Goal: Find specific page/section: Find specific page/section

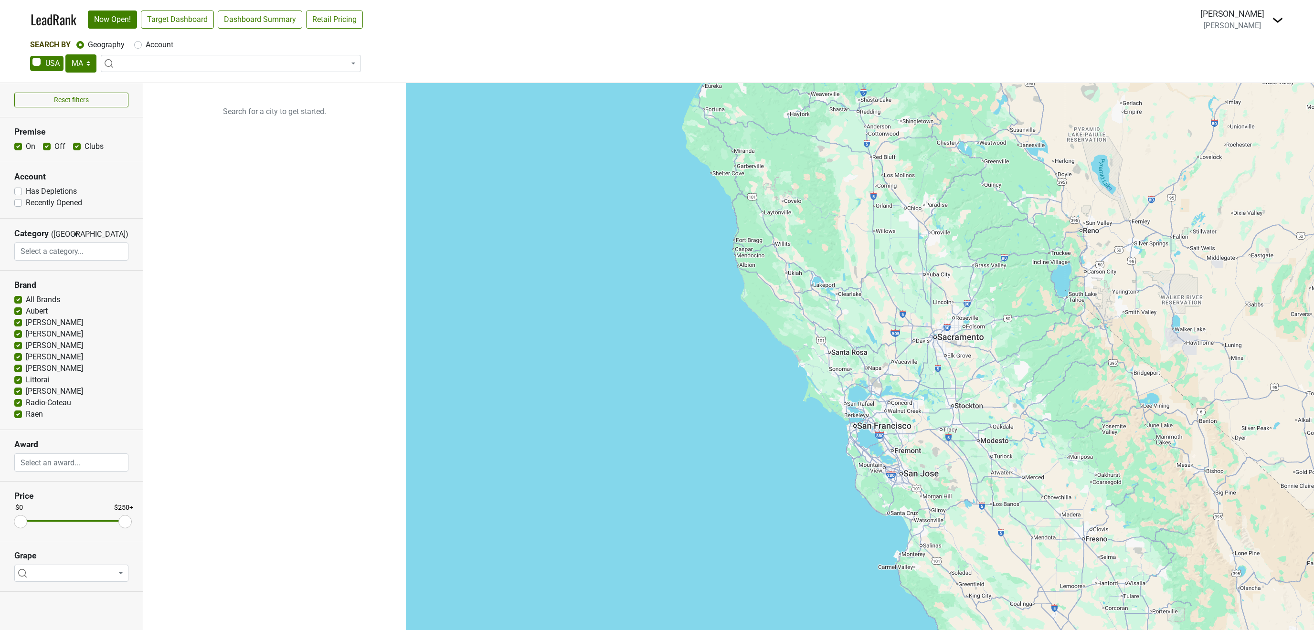
select select "MA"
select select
click at [1227, 33] on nav "LeadRank Now Open! Target Dashboard Dashboard Summary Retail Pricing Loading...…" at bounding box center [657, 19] width 1268 height 39
click at [1237, 25] on span "[PERSON_NAME]" at bounding box center [1231, 25] width 57 height 9
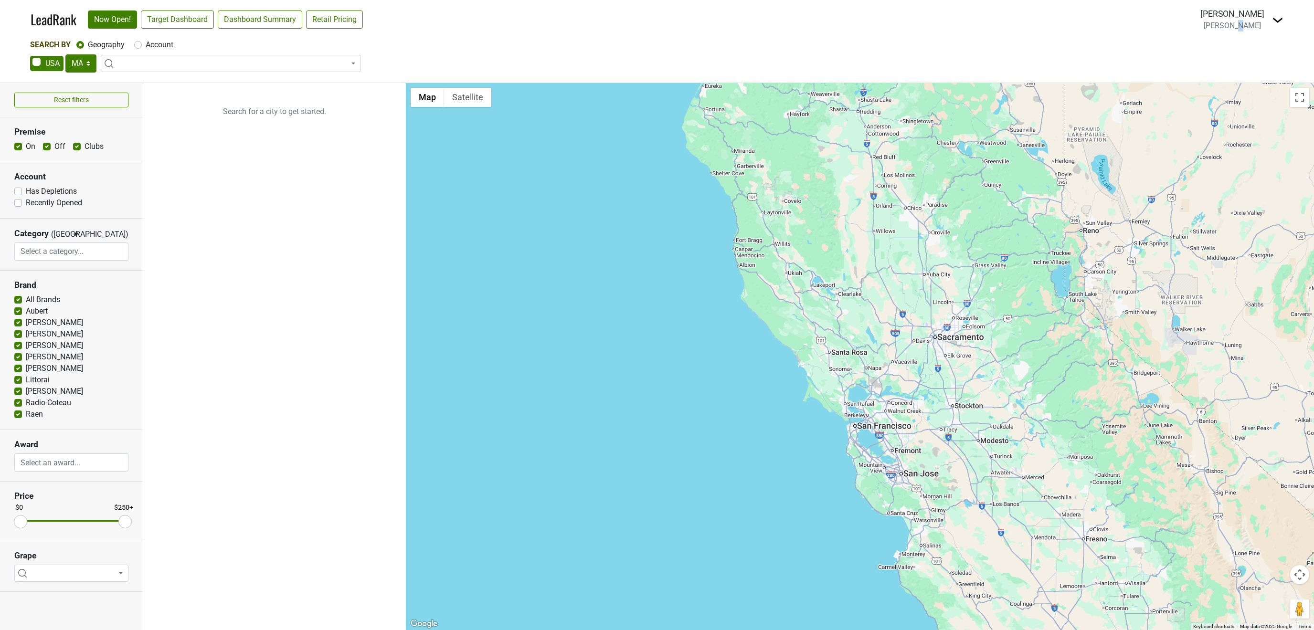
click at [1282, 18] on img at bounding box center [1277, 19] width 11 height 11
click at [1249, 52] on link "Open Breakdown" at bounding box center [1242, 53] width 80 height 15
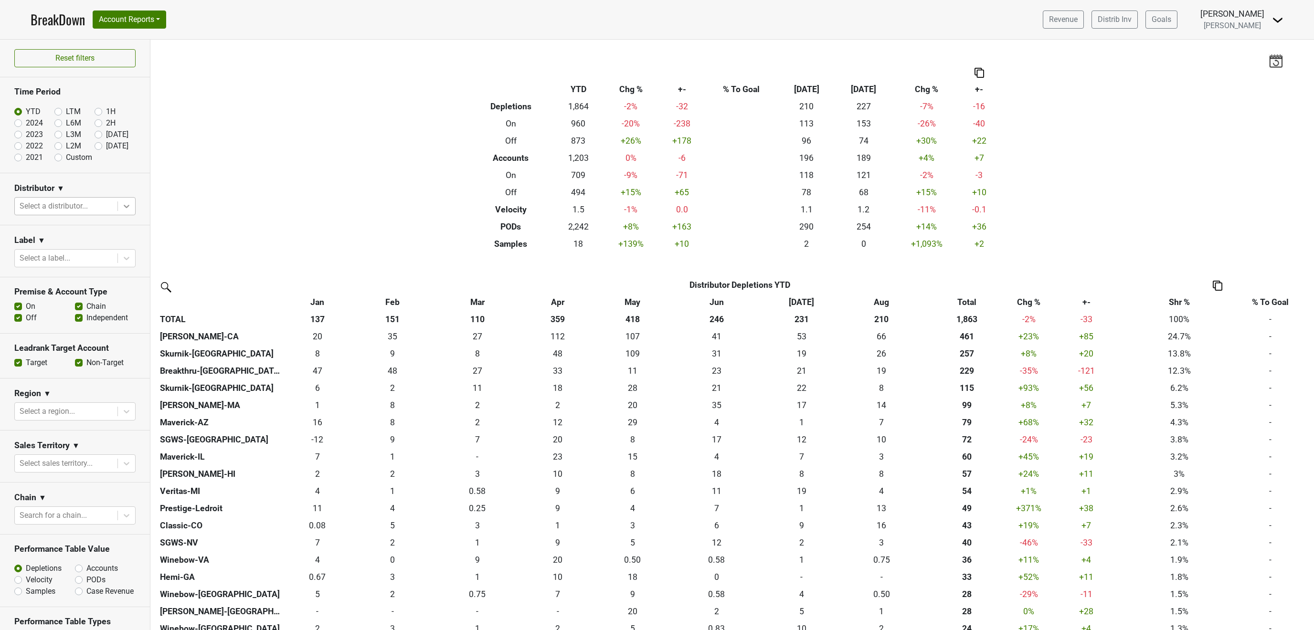
click at [120, 210] on div at bounding box center [126, 206] width 17 height 17
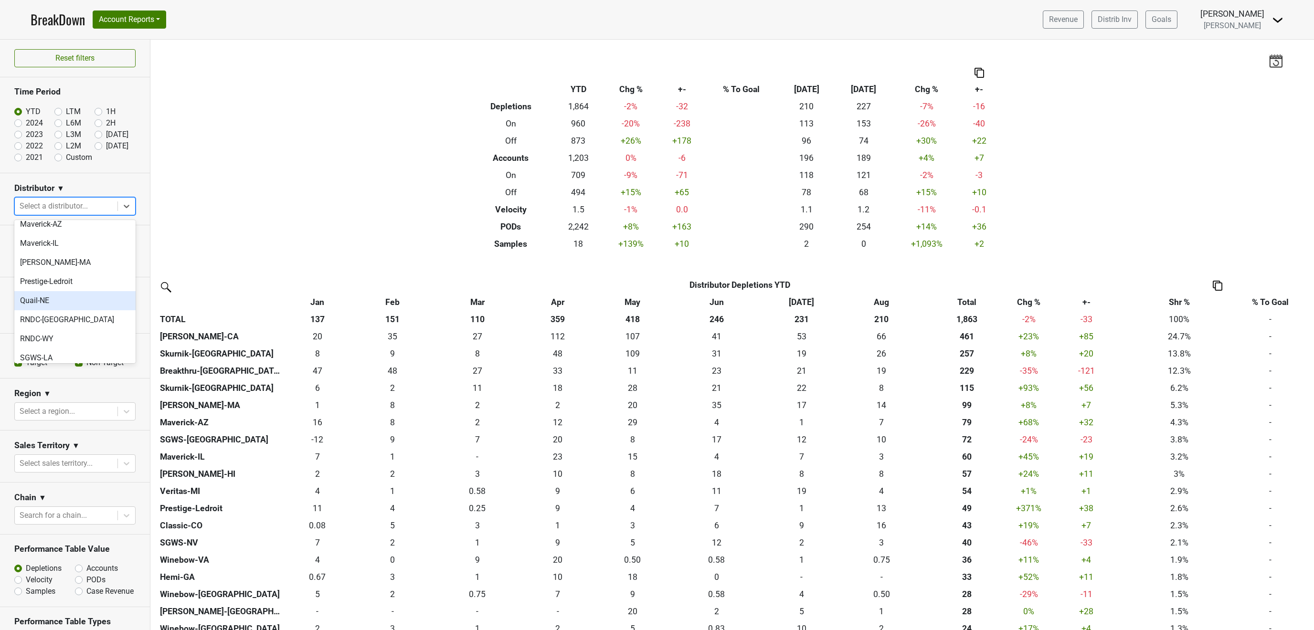
scroll to position [339, 0]
click at [53, 387] on div "Skurnik-[GEOGRAPHIC_DATA]" at bounding box center [74, 396] width 121 height 19
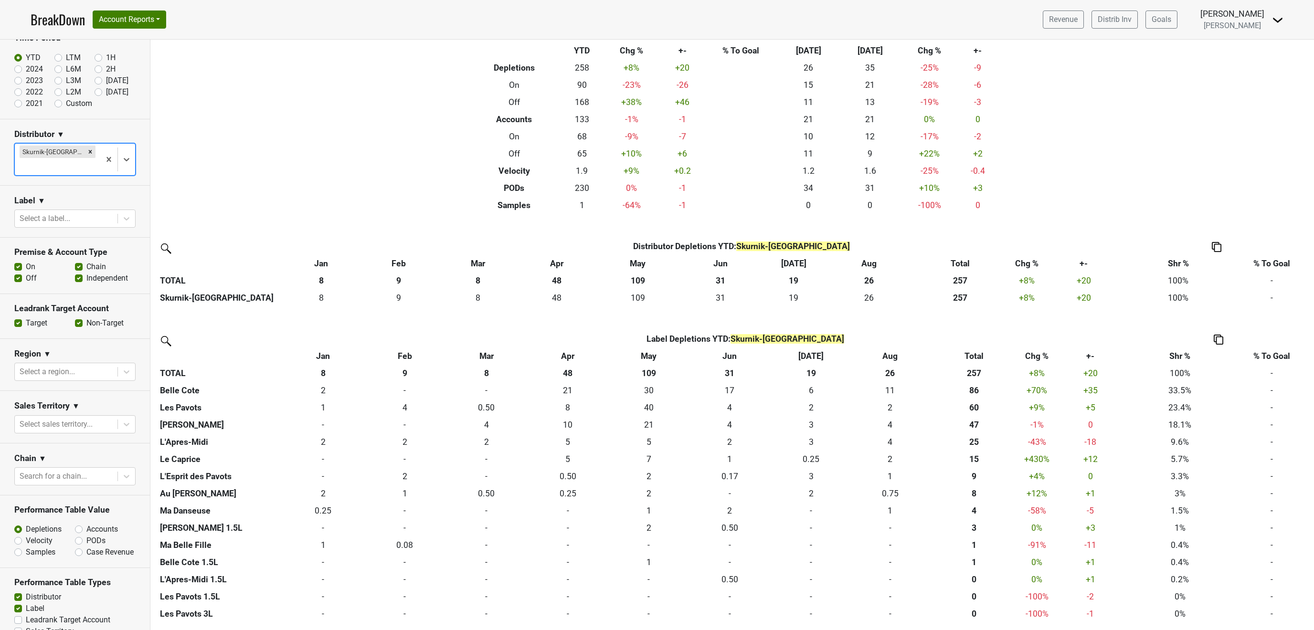
scroll to position [118, 0]
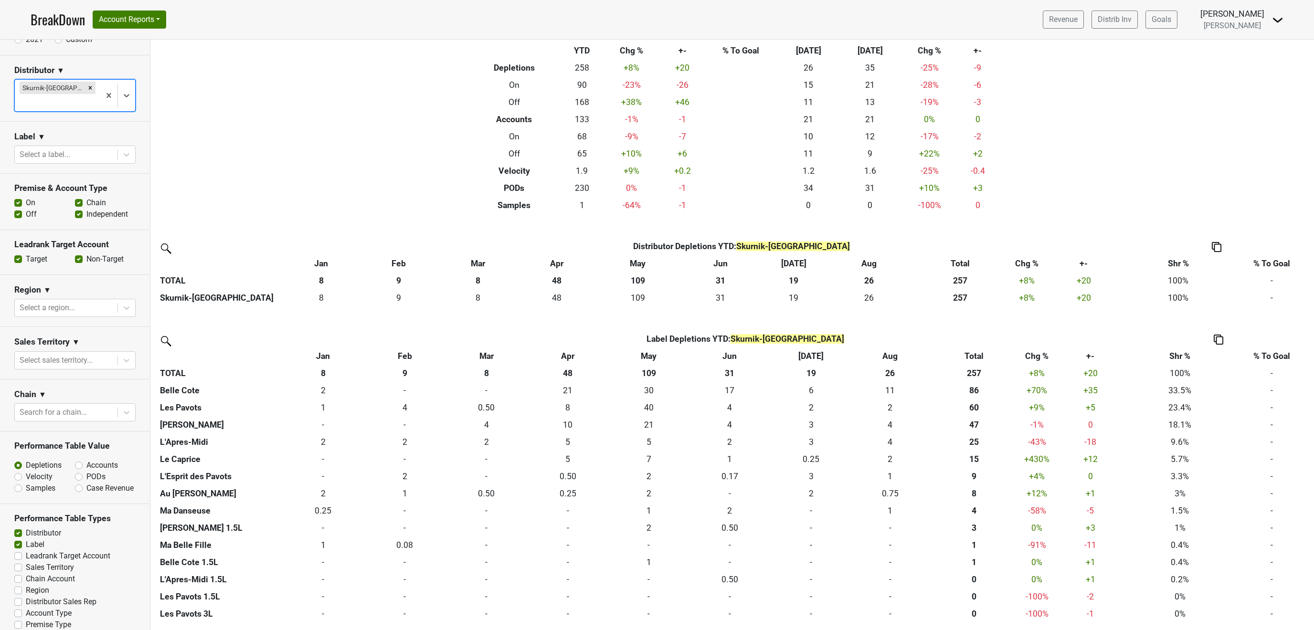
click at [26, 619] on label "Premise Type" at bounding box center [48, 624] width 45 height 11
click at [20, 619] on input "Premise Type" at bounding box center [18, 624] width 8 height 10
checkbox input "true"
